Goal: Information Seeking & Learning: Find specific fact

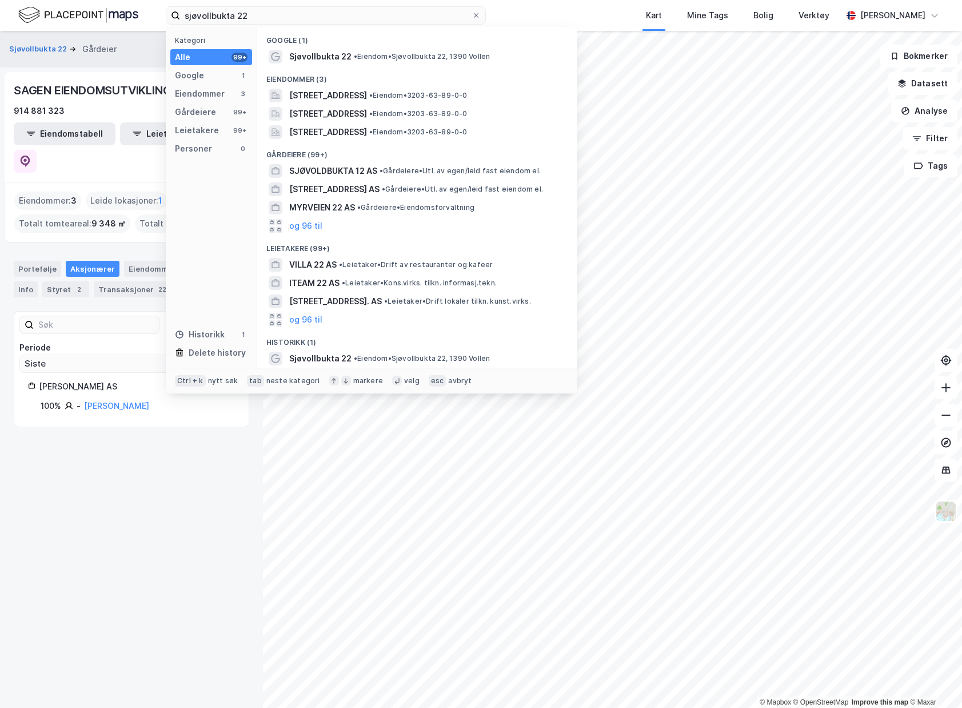
click at [23, 0] on html "sjøvollbukta 22 Kategori Alle 99+ Google 1 Eiendommer 3 Gårdeiere 99+ Leietaker…" at bounding box center [481, 354] width 962 height 708
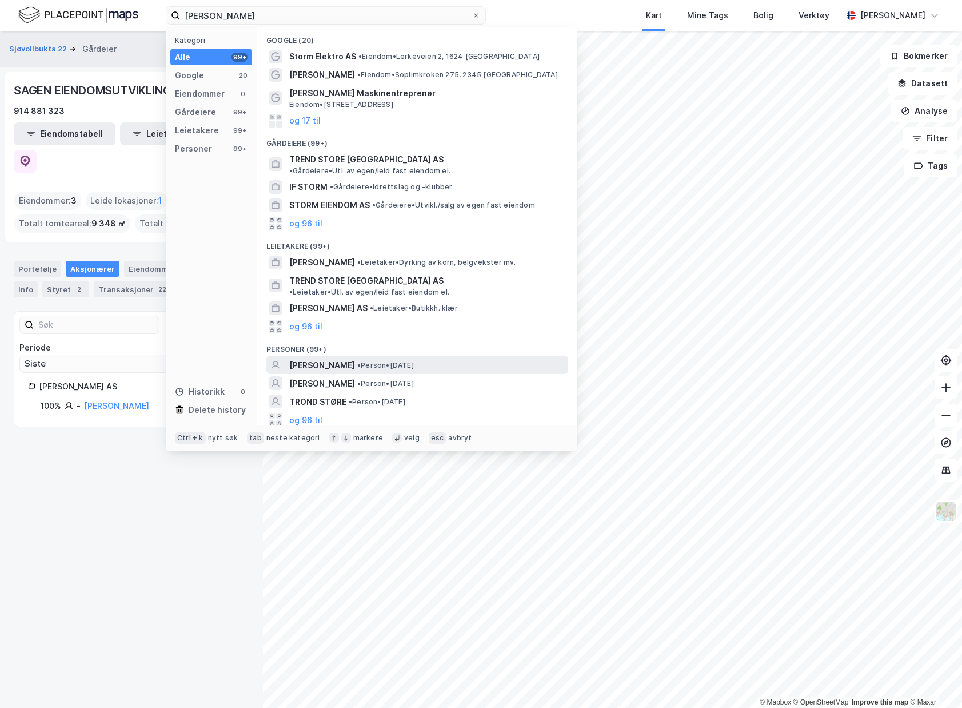
click at [469, 358] on div "[PERSON_NAME] • Person • [DATE]" at bounding box center [427, 365] width 277 height 14
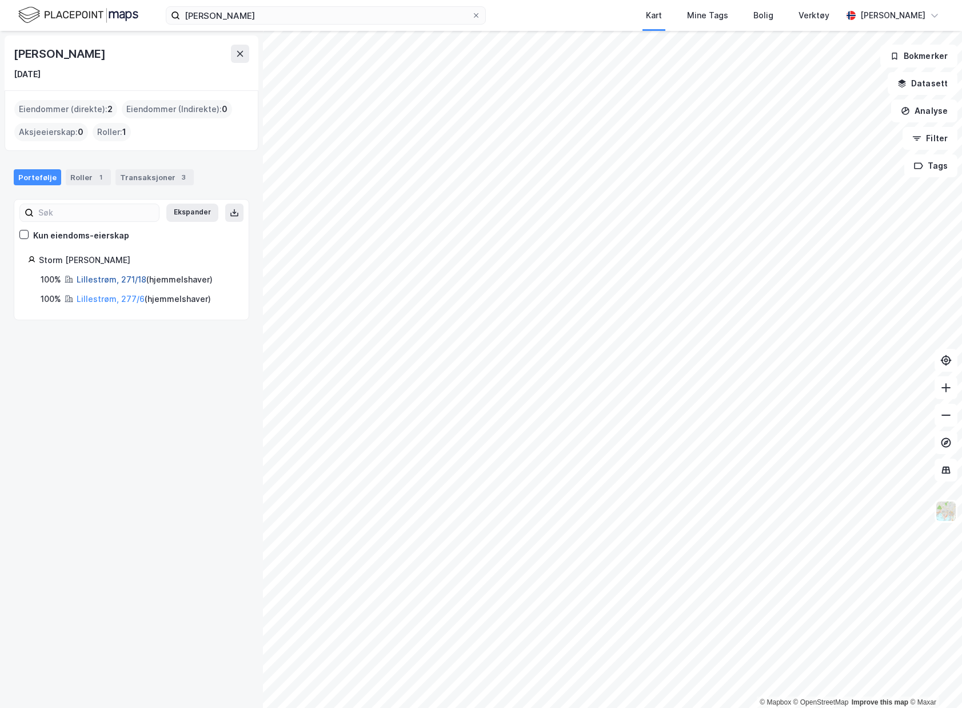
click at [122, 282] on link "Lillestrøm, 271/18" at bounding box center [112, 279] width 70 height 10
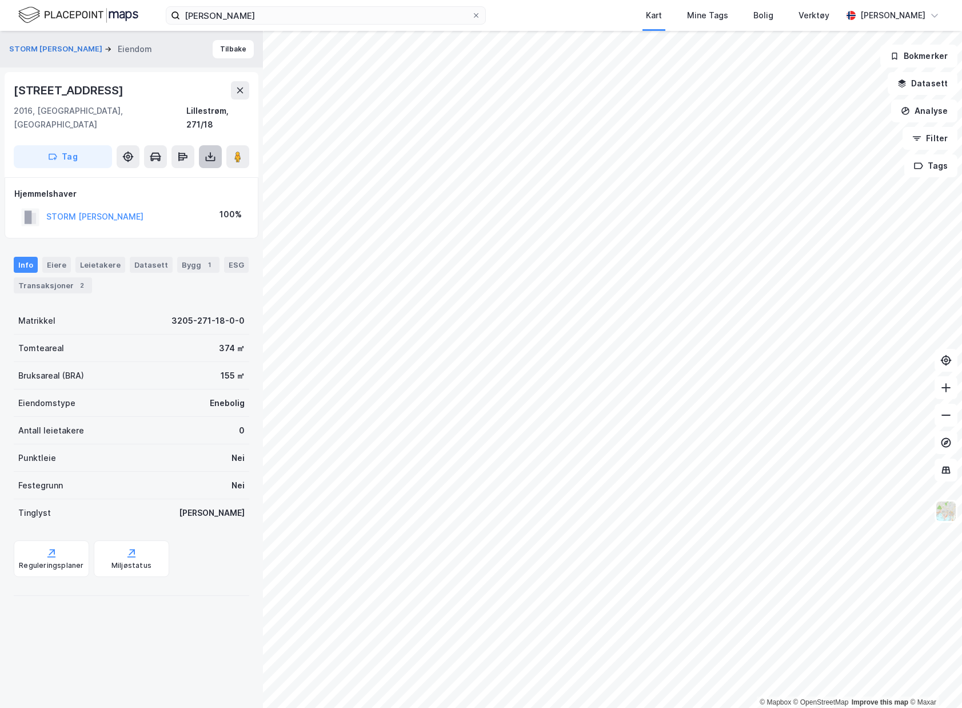
click at [214, 157] on icon at bounding box center [211, 159] width 10 height 5
click at [207, 170] on div "Last ned grunnbok" at bounding box center [161, 179] width 122 height 18
drag, startPoint x: 141, startPoint y: 285, endPoint x: 147, endPoint y: 286, distance: 6.4
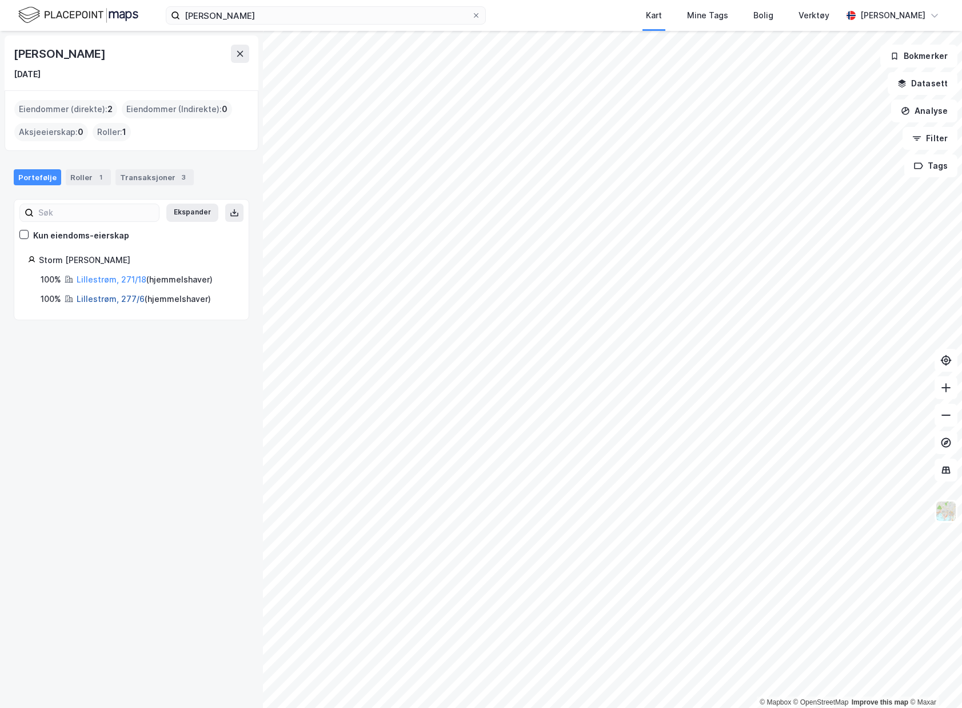
click at [126, 299] on link "Lillestrøm, 277/6" at bounding box center [111, 299] width 68 height 10
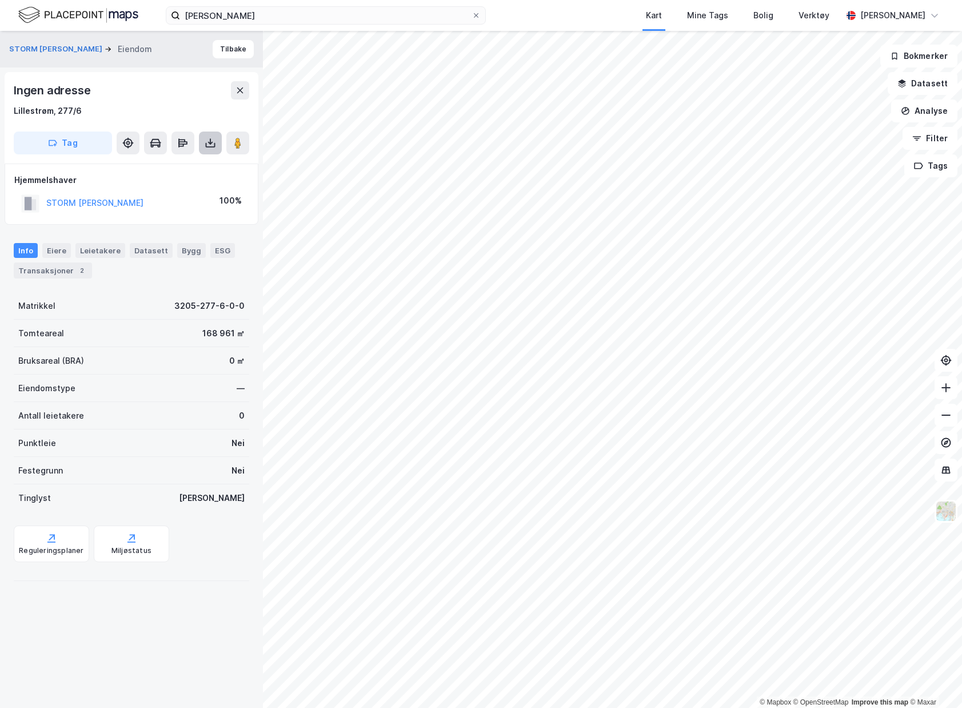
click at [206, 142] on icon at bounding box center [210, 142] width 11 height 11
click at [207, 164] on div "Last ned grunnbok" at bounding box center [161, 166] width 122 height 18
click at [79, 7] on img at bounding box center [78, 15] width 120 height 20
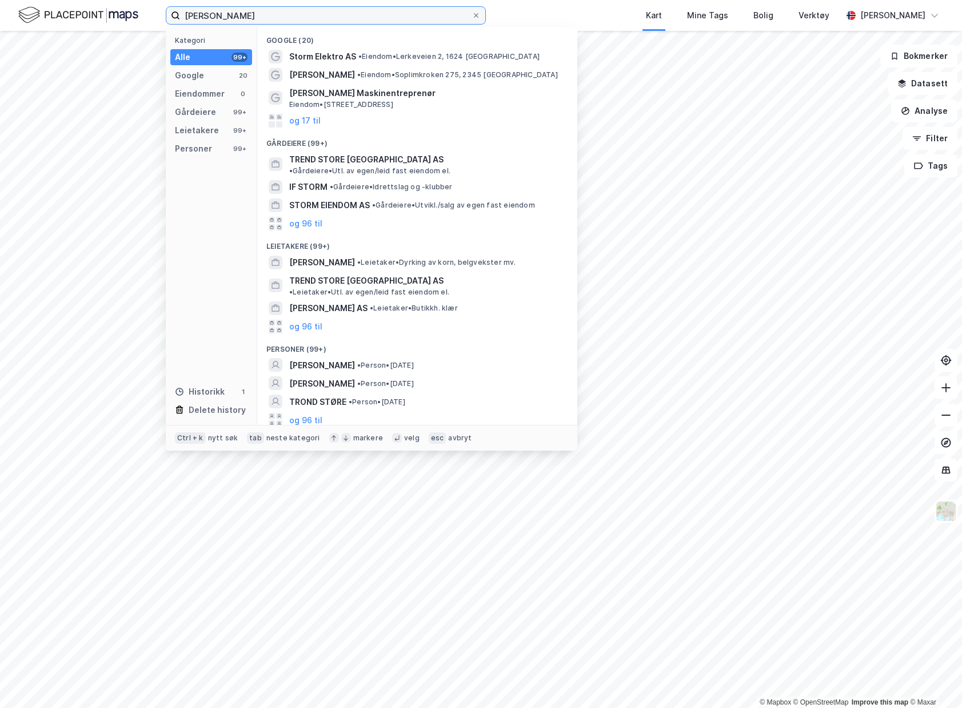
drag, startPoint x: 363, startPoint y: 14, endPoint x: -10, endPoint y: -15, distance: 373.8
click at [0, 0] on html "[PERSON_NAME] Kategori Alle 99+ Google 20 Eiendommer 0 Gårdeiere 99+ Leietakere…" at bounding box center [481, 354] width 962 height 708
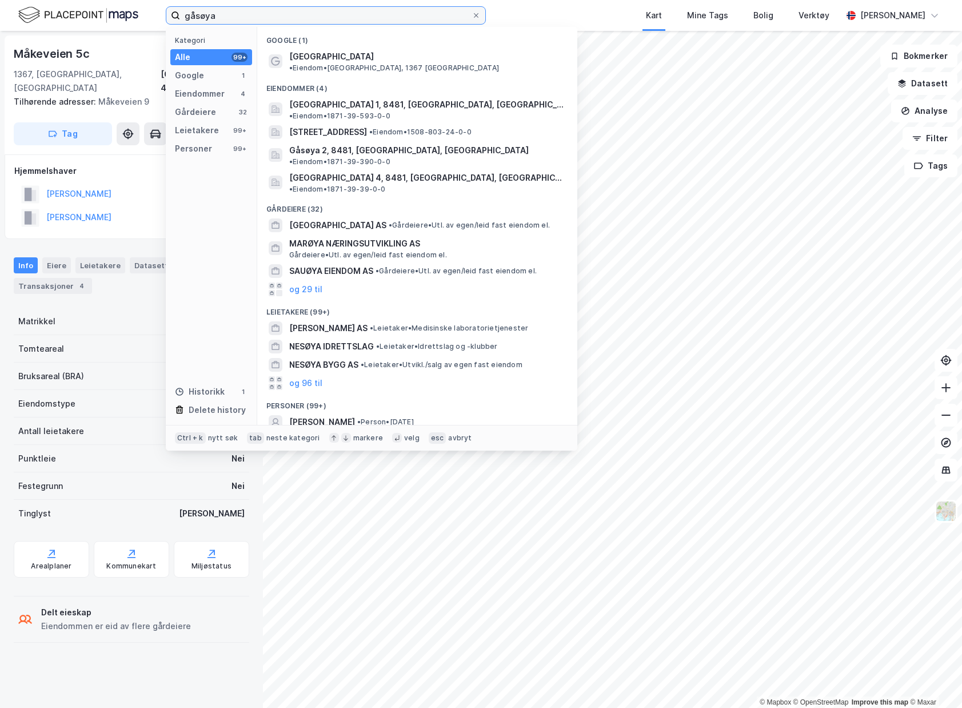
drag, startPoint x: 350, startPoint y: 22, endPoint x: 40, endPoint y: 18, distance: 310.3
click at [85, 19] on div "gåsøya Kategori Alle 99+ Google 1 Eiendommer 4 Gårdeiere 32 Leietakere 99+ Pers…" at bounding box center [481, 15] width 962 height 31
paste input "[PERSON_NAME] Rom"
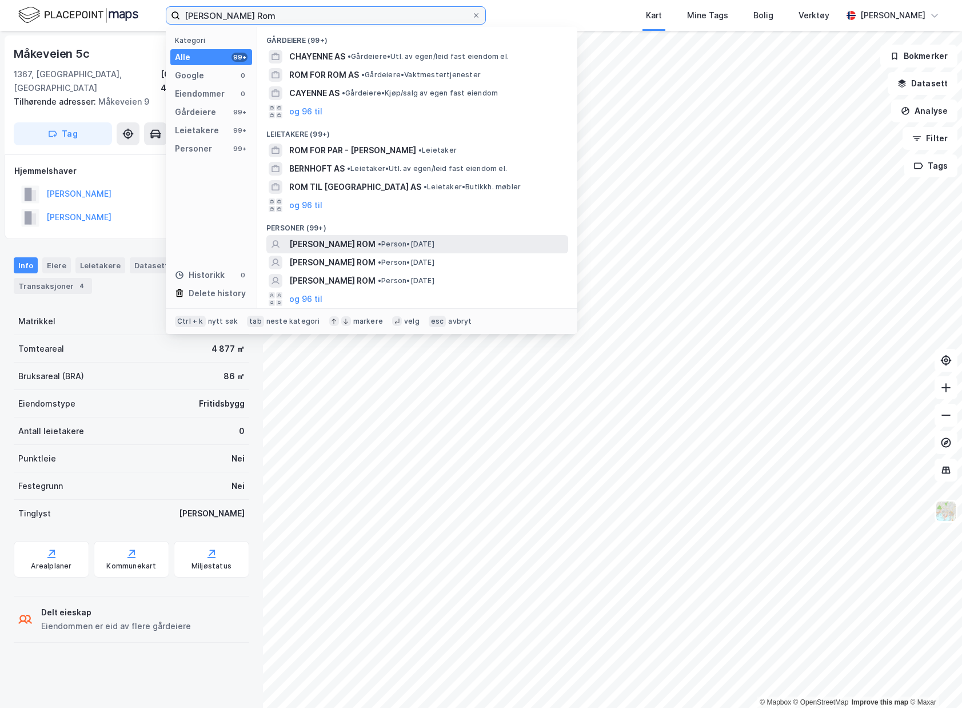
type input "[PERSON_NAME] Rom"
click at [434, 241] on span "• Person • [DATE]" at bounding box center [406, 243] width 57 height 9
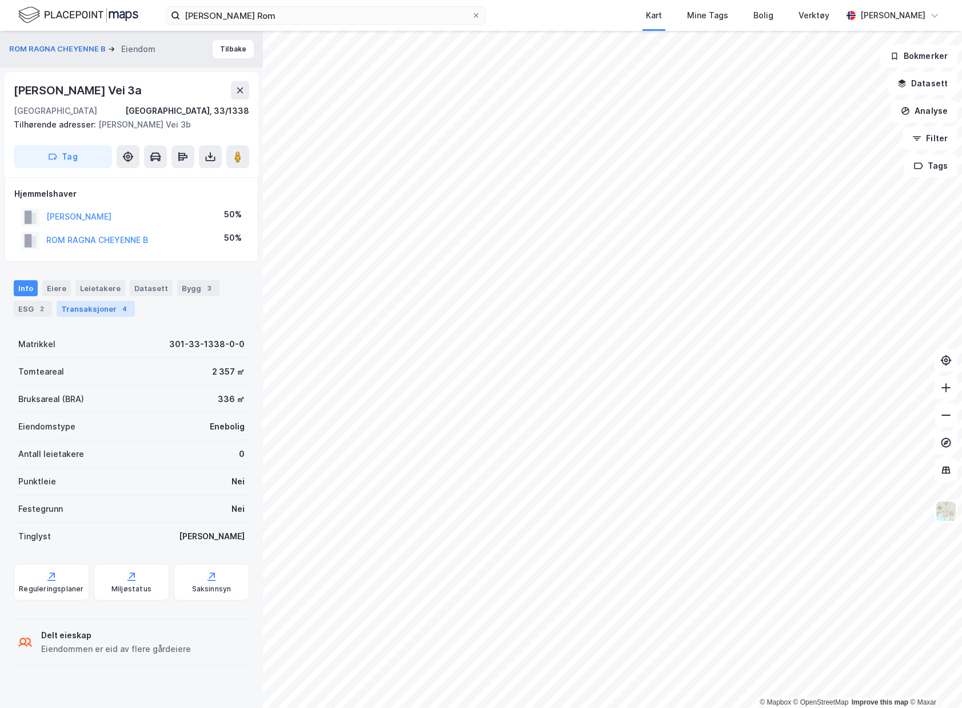
click at [119, 313] on div "4" at bounding box center [124, 308] width 11 height 11
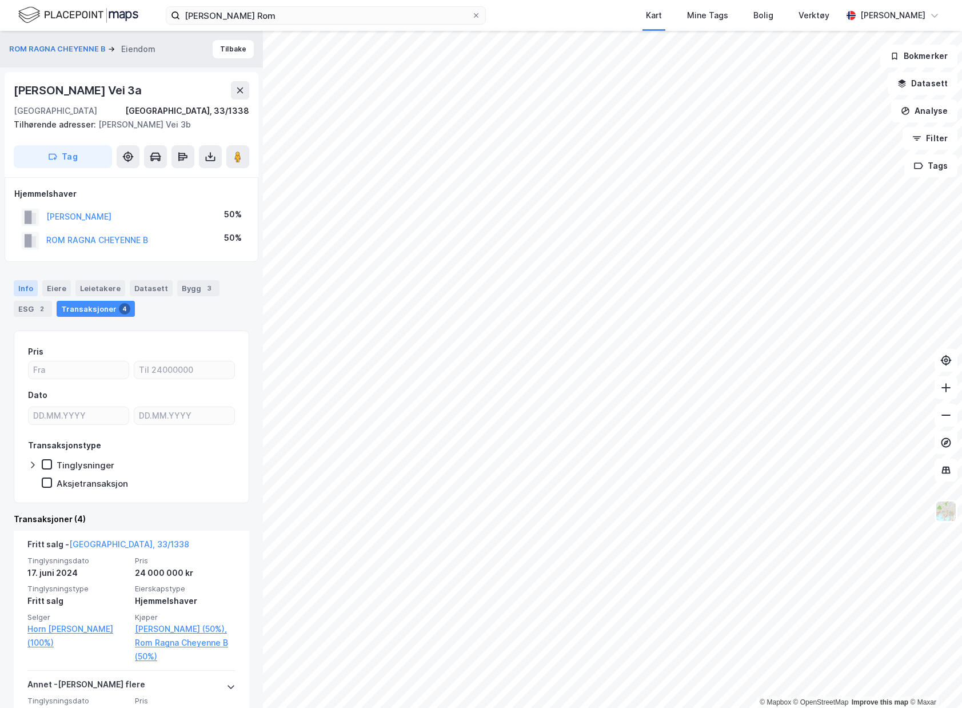
click at [23, 282] on div "Info" at bounding box center [26, 288] width 24 height 16
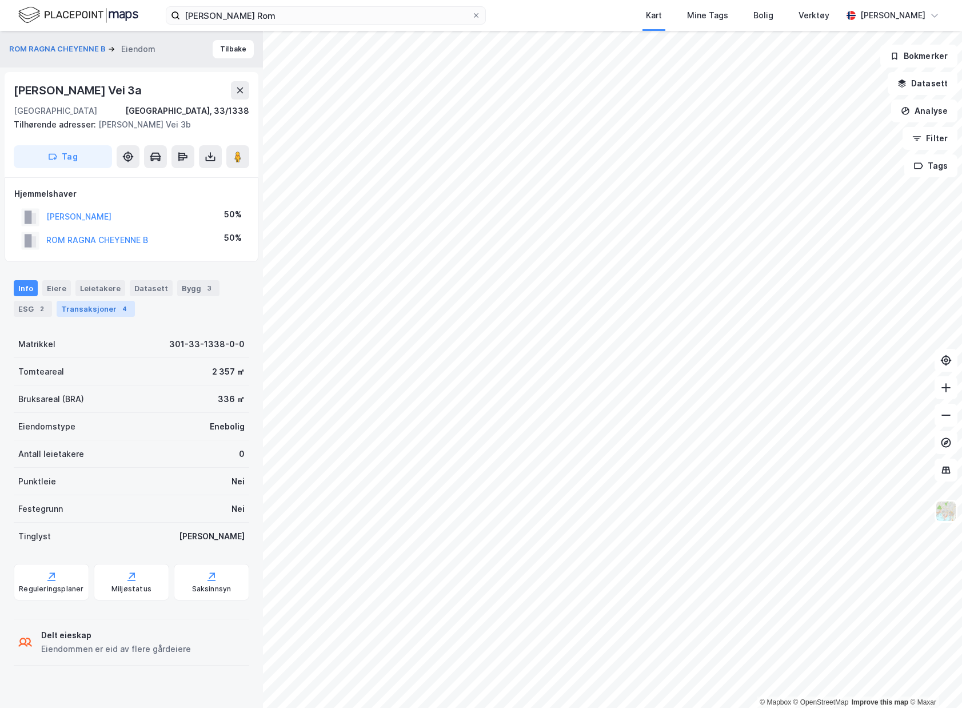
click at [114, 313] on div "Transaksjoner 4" at bounding box center [96, 309] width 78 height 16
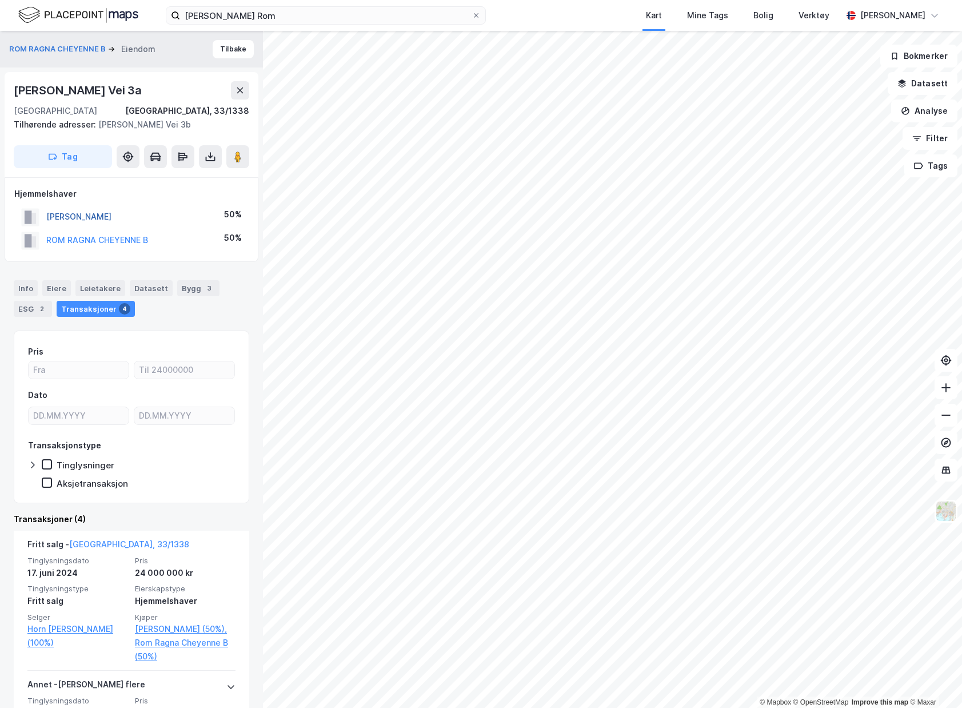
click at [0, 0] on button "[PERSON_NAME]" at bounding box center [0, 0] width 0 height 0
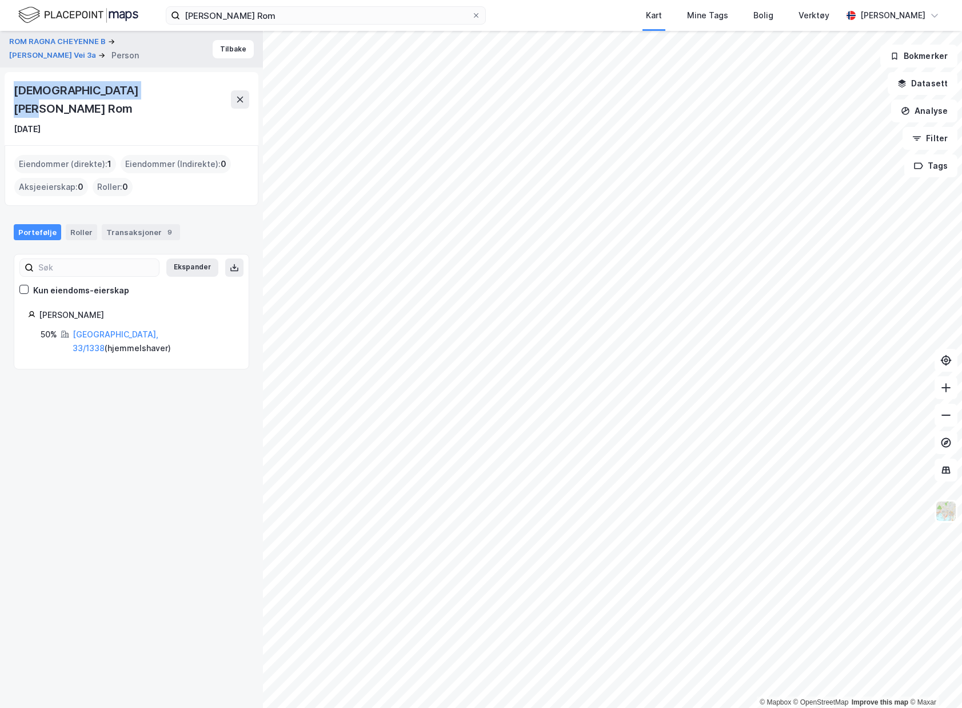
drag, startPoint x: 9, startPoint y: 90, endPoint x: 138, endPoint y: 97, distance: 129.9
click at [138, 97] on div "[DEMOGRAPHIC_DATA][PERSON_NAME] Rom [DATE]" at bounding box center [132, 108] width 254 height 73
copy div "[DEMOGRAPHIC_DATA][PERSON_NAME] Rom"
click at [127, 224] on div "Transaksjoner 9" at bounding box center [141, 232] width 78 height 16
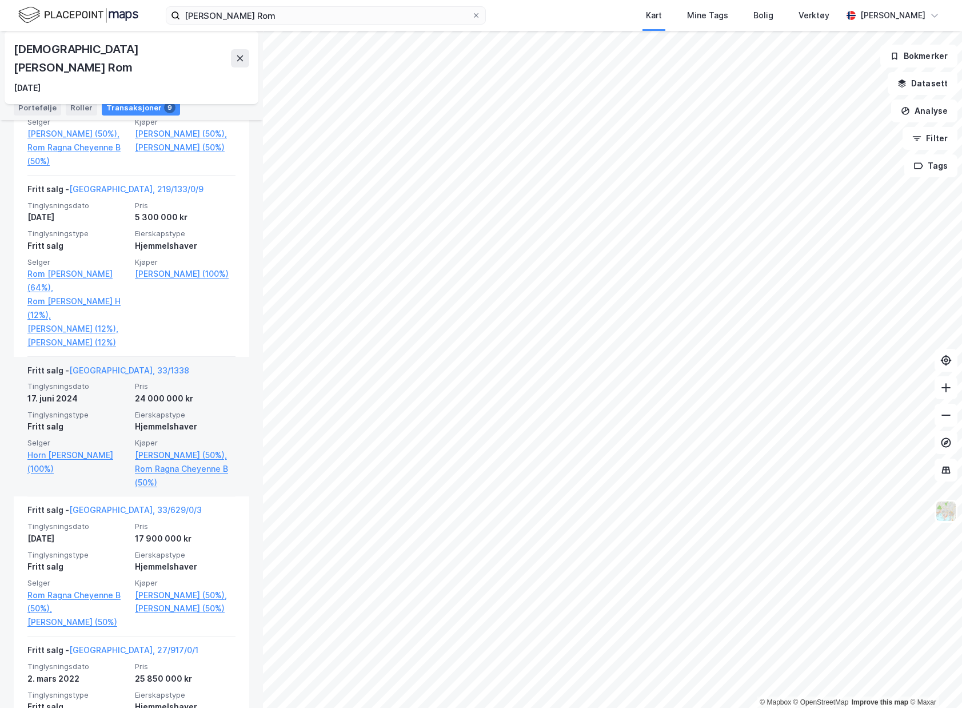
scroll to position [629, 0]
